Goal: Check status

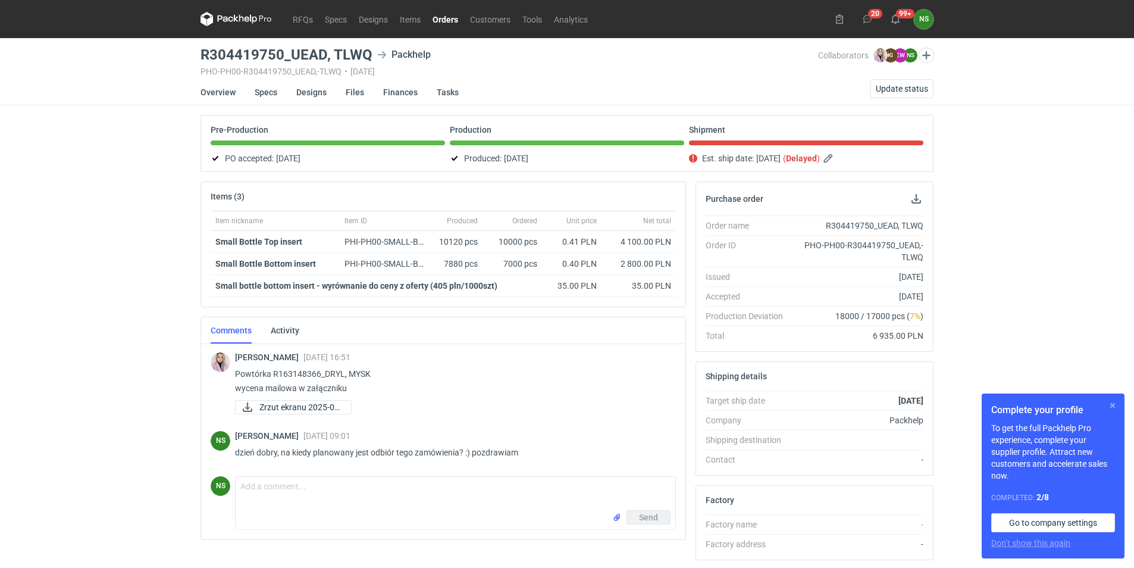
click at [1114, 405] on button "button" at bounding box center [1113, 405] width 14 height 14
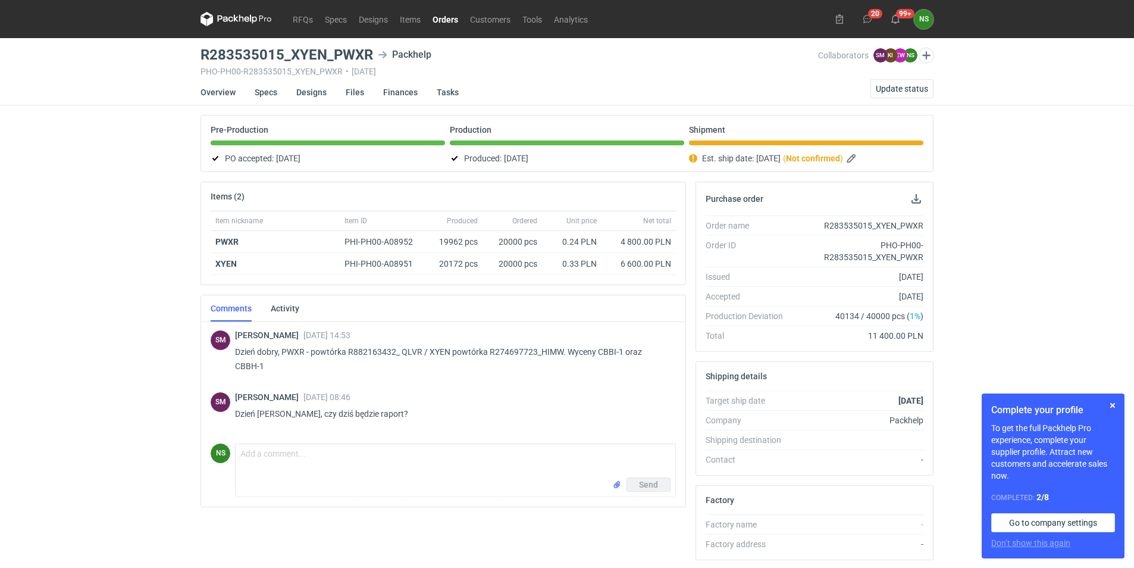
click at [265, 51] on h3 "R283535015_XYEN_PWXR" at bounding box center [287, 55] width 173 height 14
drag, startPoint x: 265, startPoint y: 51, endPoint x: 210, endPoint y: 49, distance: 55.4
click at [210, 49] on h3 "R283535015_XYEN_PWXR" at bounding box center [287, 55] width 173 height 14
drag, startPoint x: 200, startPoint y: 54, endPoint x: 287, endPoint y: 55, distance: 86.9
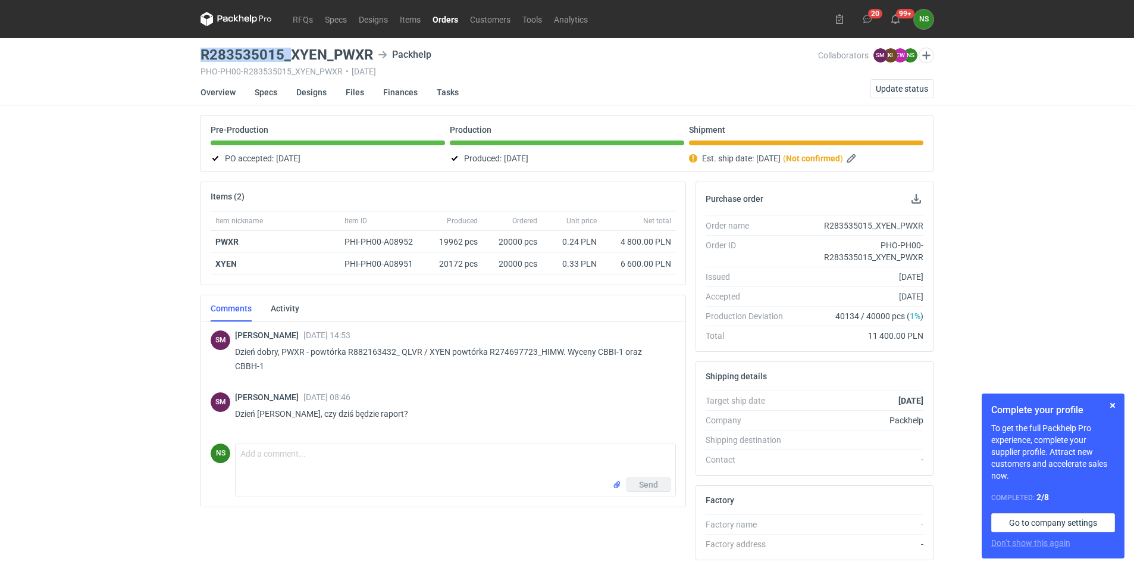
click at [287, 55] on main "R283535015_XYEN_PWXR Packhelp PHO-PH00-R283535015_XYEN_PWXR • 21/08/2025 Collab…" at bounding box center [567, 407] width 743 height 738
drag, startPoint x: 287, startPoint y: 55, endPoint x: 193, endPoint y: 57, distance: 94.0
click at [193, 57] on div "RFQs Specs Designs Items Orders Customers Tools Analytics 20 99+ NS Natalia Stę…" at bounding box center [567, 284] width 1134 height 568
drag, startPoint x: 198, startPoint y: 55, endPoint x: 281, endPoint y: 54, distance: 83.3
click at [281, 54] on main "R283535015_XYEN_PWXR Packhelp PHO-PH00-R283535015_XYEN_PWXR • 21/08/2025 Collab…" at bounding box center [567, 407] width 743 height 738
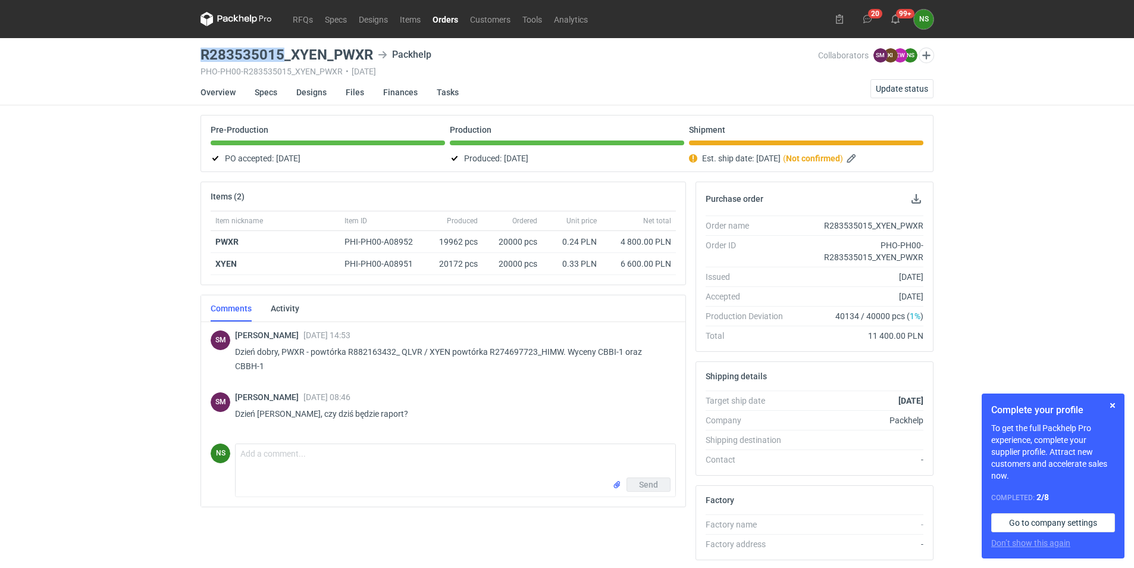
copy h3 "R283535015"
click at [236, 58] on h3 "R283535015_XYEN_PWXR" at bounding box center [287, 55] width 173 height 14
